Goal: Task Accomplishment & Management: Use online tool/utility

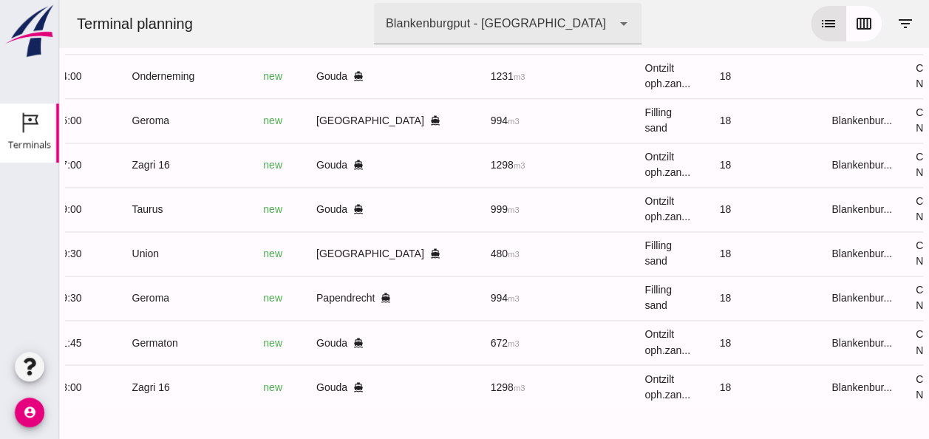
scroll to position [0, 396]
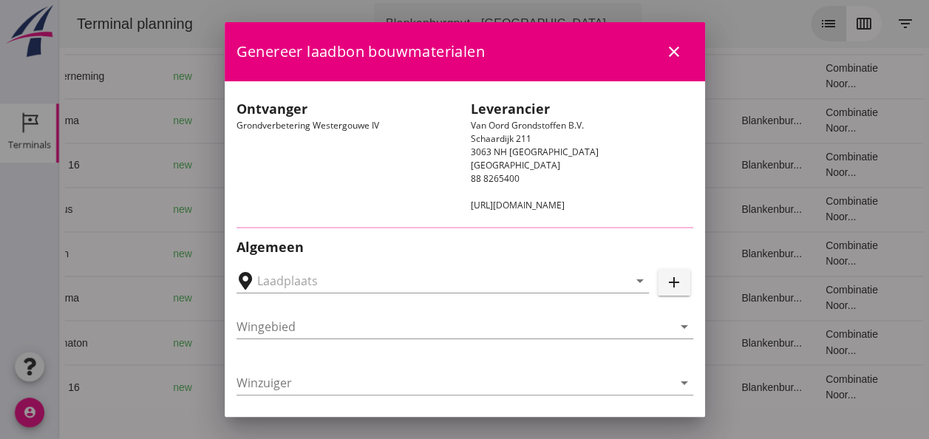
type input "Loswal Fa. J. Bos&Zonen, [GEOGRAPHIC_DATA]"
type input "Zagri 16"
type input "[PERSON_NAME]"
type input "1298"
type input "Ontzilt oph.zand [75] (6120)"
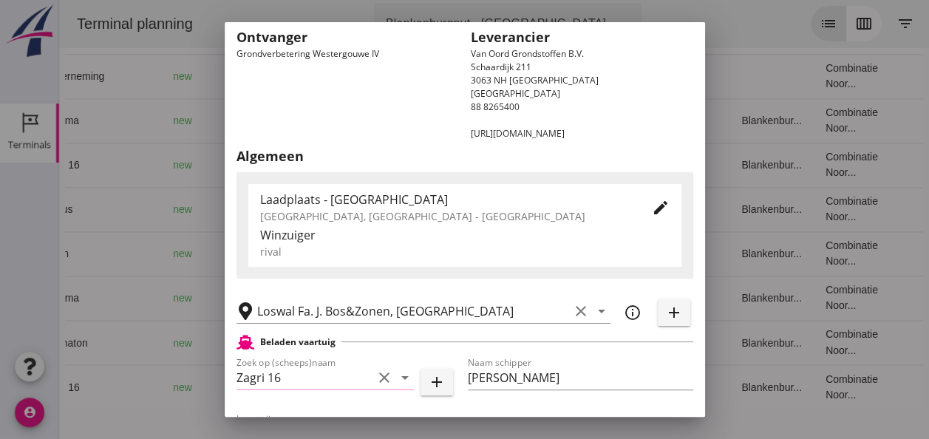
scroll to position [296, 0]
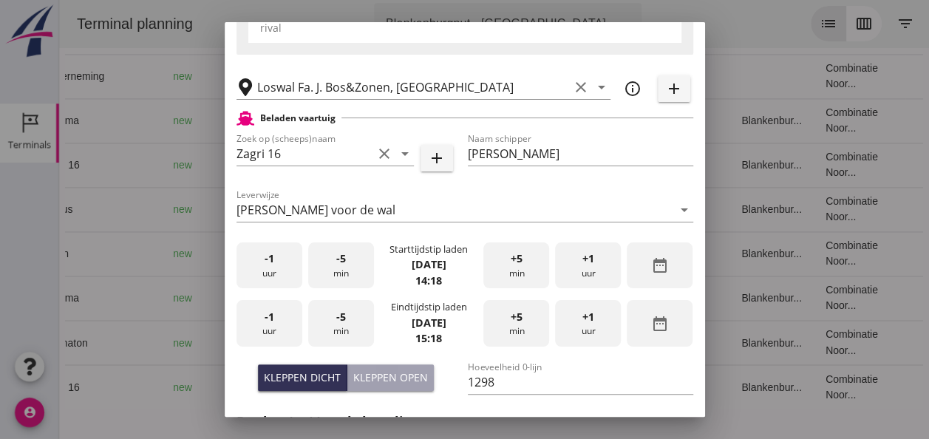
drag, startPoint x: 278, startPoint y: 265, endPoint x: 309, endPoint y: 260, distance: 31.4
click at [286, 261] on div "-1 uur" at bounding box center [270, 266] width 66 height 47
click at [350, 254] on div "-5 min" at bounding box center [341, 266] width 66 height 47
click at [347, 259] on div "-5 min" at bounding box center [341, 266] width 66 height 47
click at [277, 324] on div "-1 uur" at bounding box center [270, 323] width 66 height 47
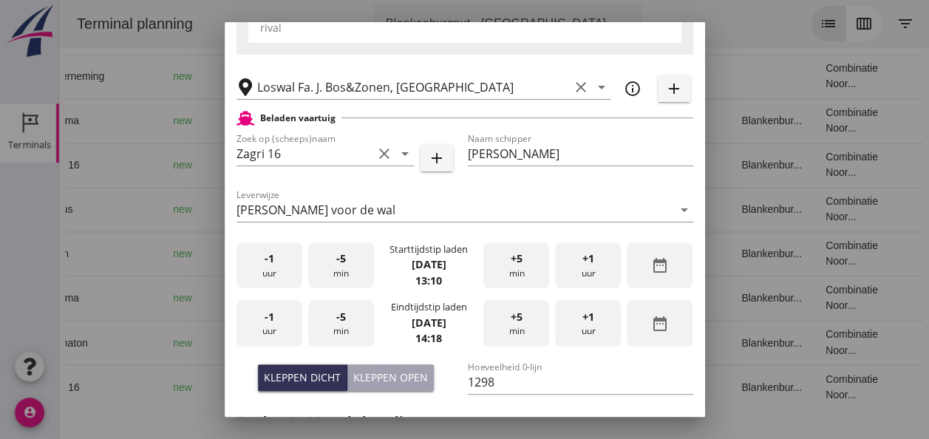
click at [339, 325] on div "-5 min" at bounding box center [341, 323] width 66 height 47
click at [500, 382] on input "1298" at bounding box center [580, 382] width 225 height 24
type input "1298"
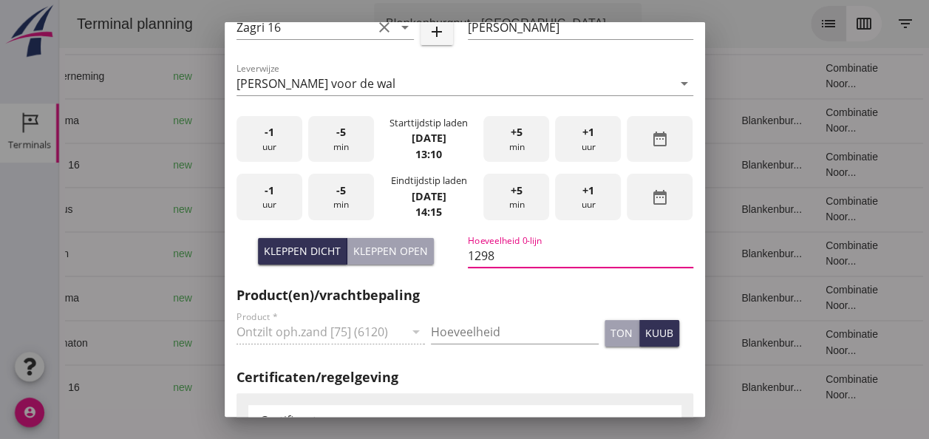
scroll to position [518, 0]
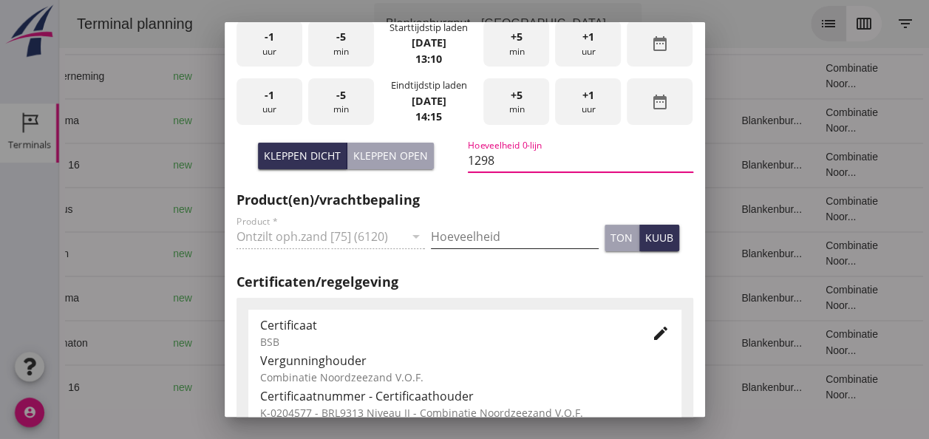
click at [472, 237] on input "Hoeveelheid" at bounding box center [515, 237] width 168 height 24
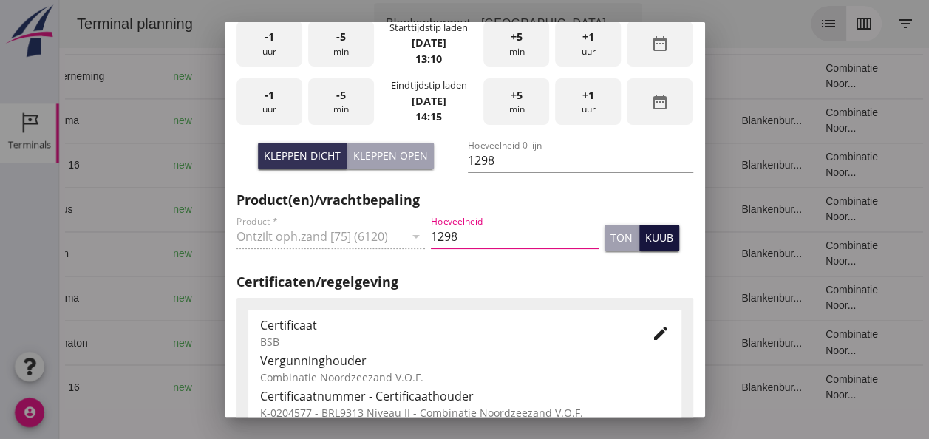
type input "1298"
click at [654, 243] on div "kuub" at bounding box center [659, 238] width 28 height 16
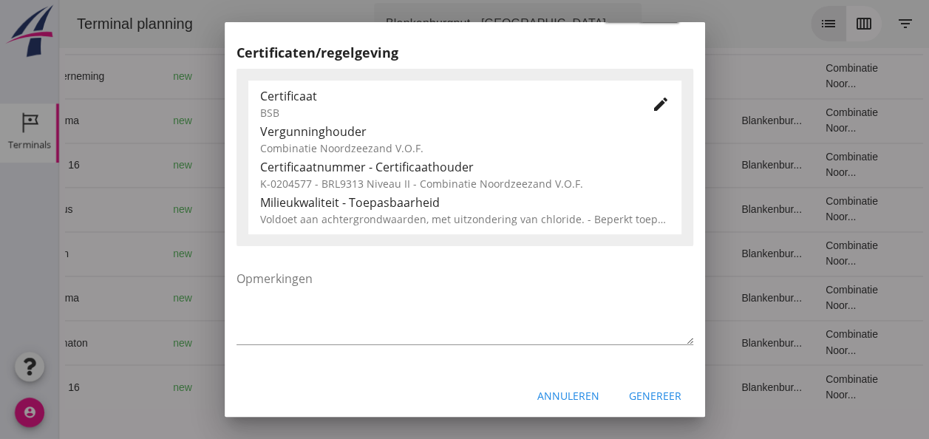
scroll to position [753, 0]
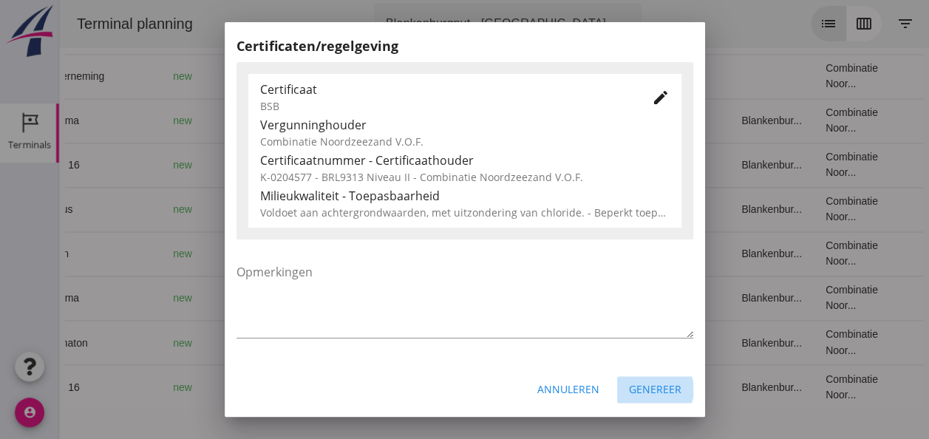
click at [638, 387] on div "Genereer" at bounding box center [655, 389] width 52 height 16
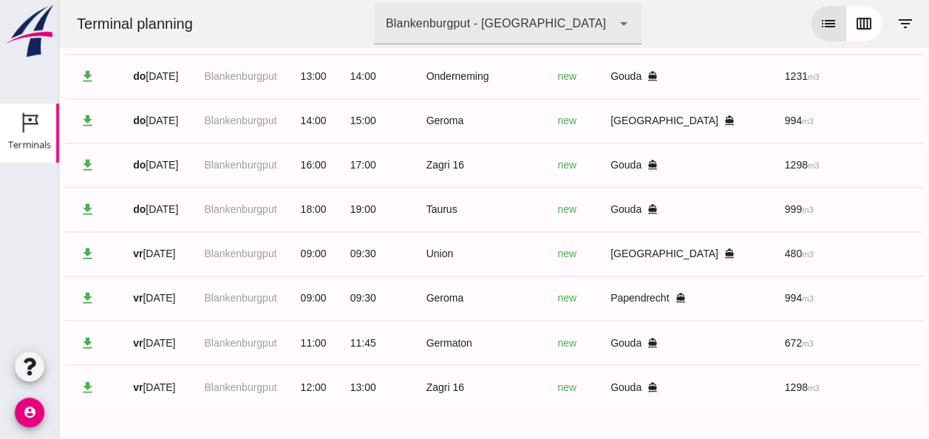
scroll to position [0, 0]
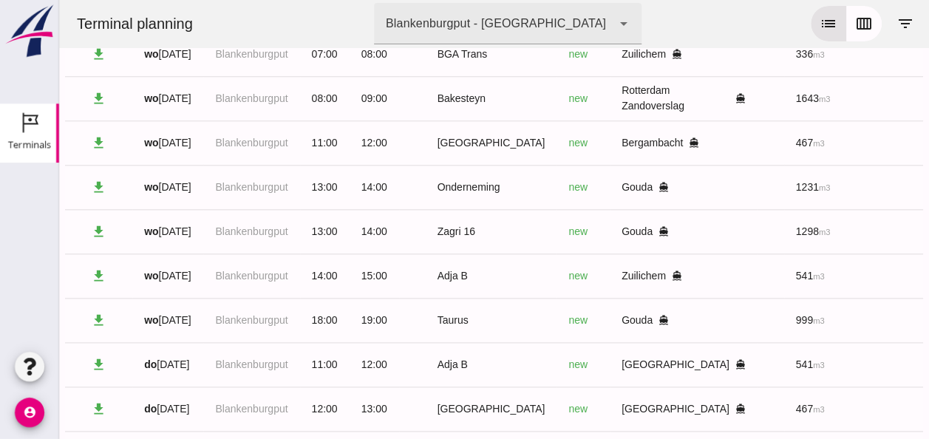
drag, startPoint x: 98, startPoint y: 370, endPoint x: 118, endPoint y: 365, distance: 21.2
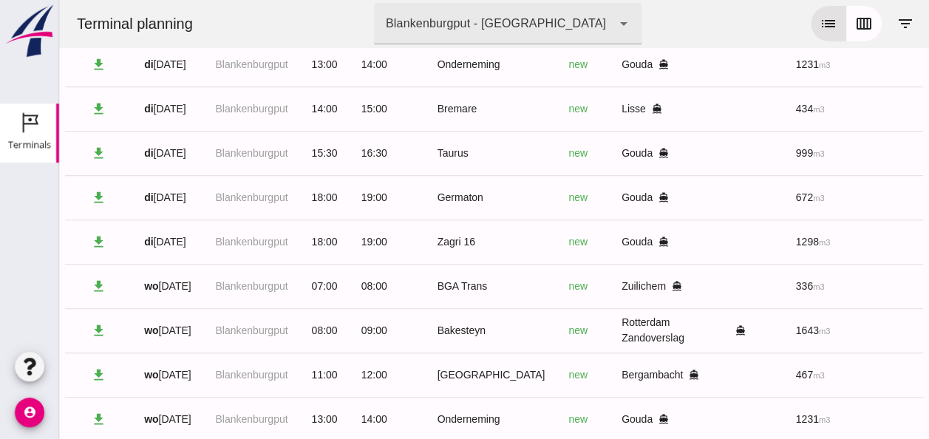
click at [137, 366] on td "[DATE]" at bounding box center [167, 375] width 71 height 44
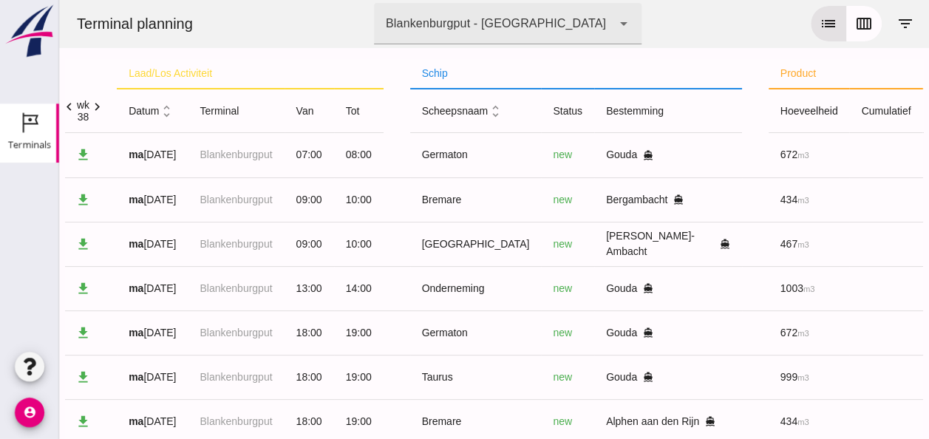
scroll to position [0, 12]
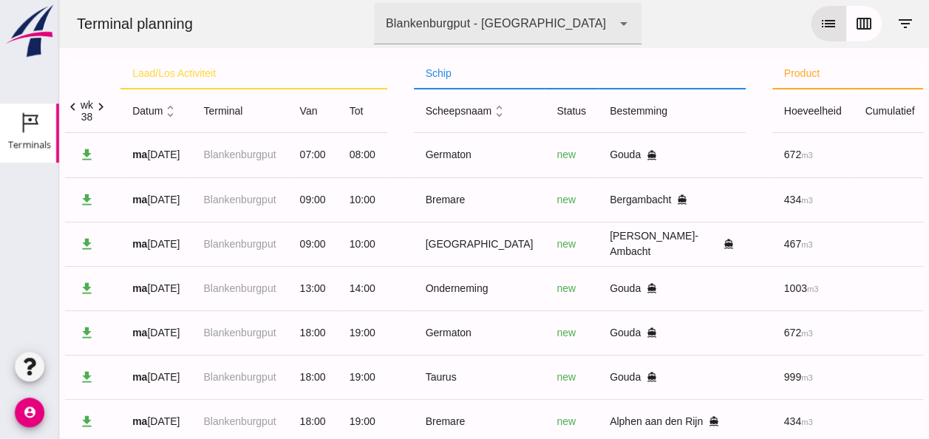
click at [105, 103] on icon "chevron_right" at bounding box center [101, 107] width 16 height 16
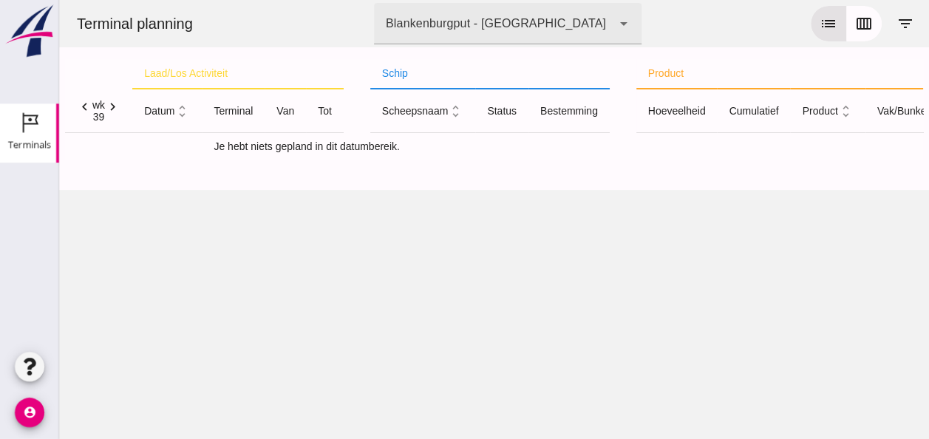
click at [83, 107] on icon "chevron_left" at bounding box center [85, 107] width 16 height 16
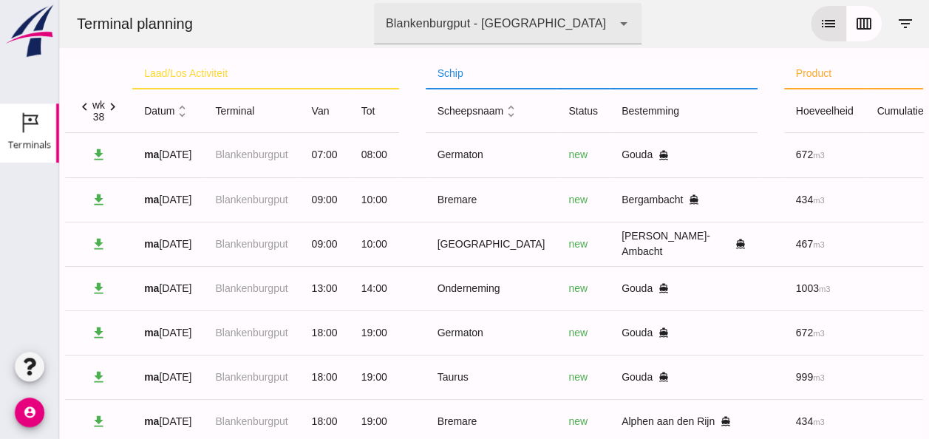
click at [115, 106] on icon "chevron_right" at bounding box center [113, 107] width 16 height 16
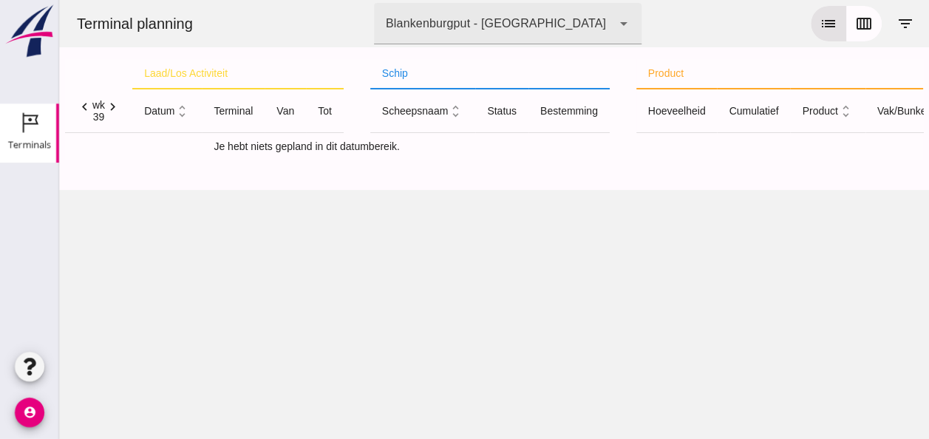
click at [81, 104] on icon "chevron_left" at bounding box center [85, 107] width 16 height 16
